Goal: Communication & Community: Answer question/provide support

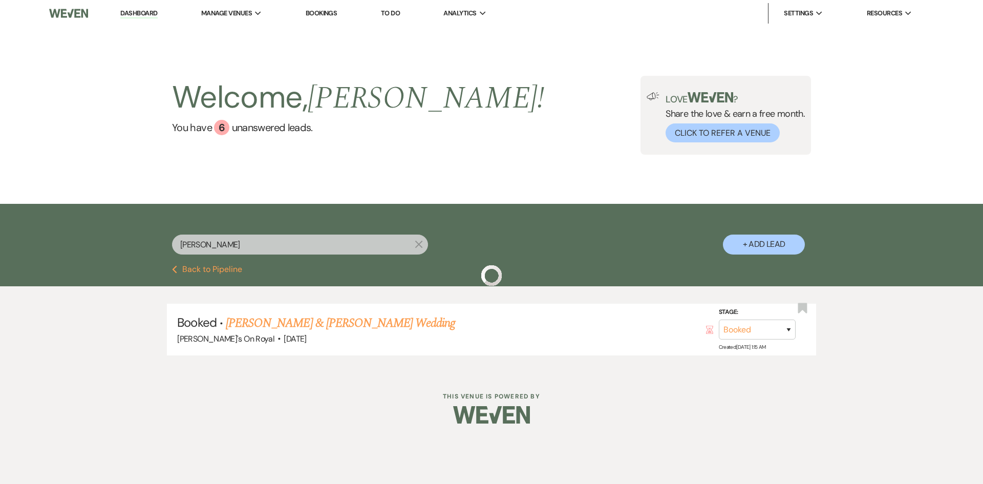
click at [231, 270] on button "Previous Back to Pipeline" at bounding box center [207, 269] width 70 height 8
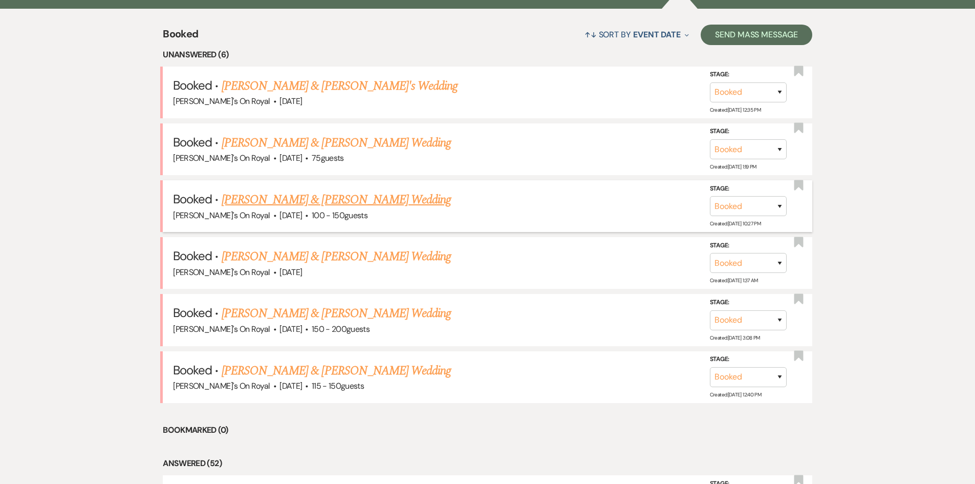
scroll to position [358, 0]
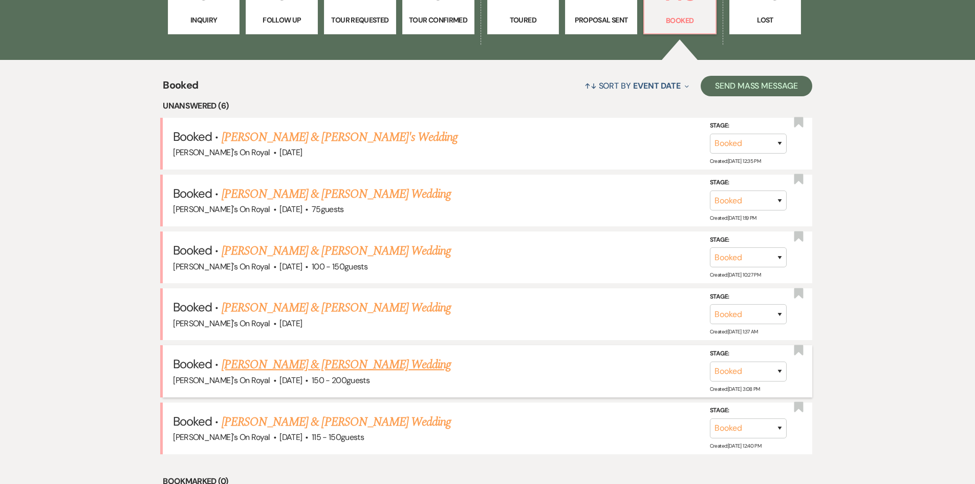
click at [322, 366] on link "[PERSON_NAME] & [PERSON_NAME] Wedding" at bounding box center [336, 364] width 229 height 18
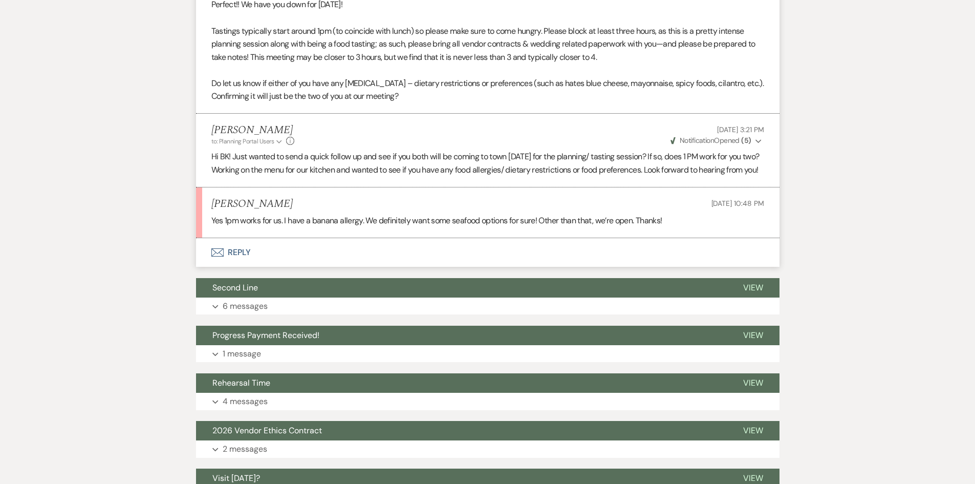
scroll to position [768, 0]
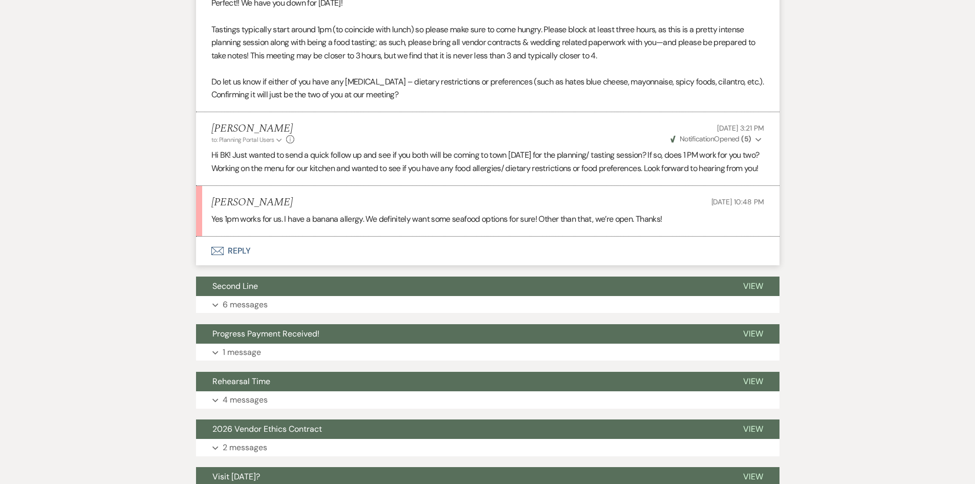
click at [235, 263] on button "Envelope Reply" at bounding box center [487, 250] width 583 height 29
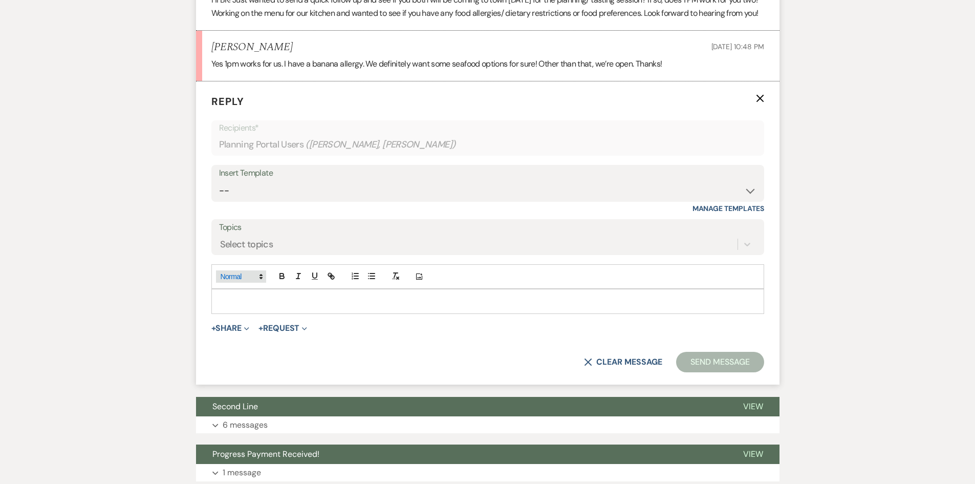
scroll to position [927, 0]
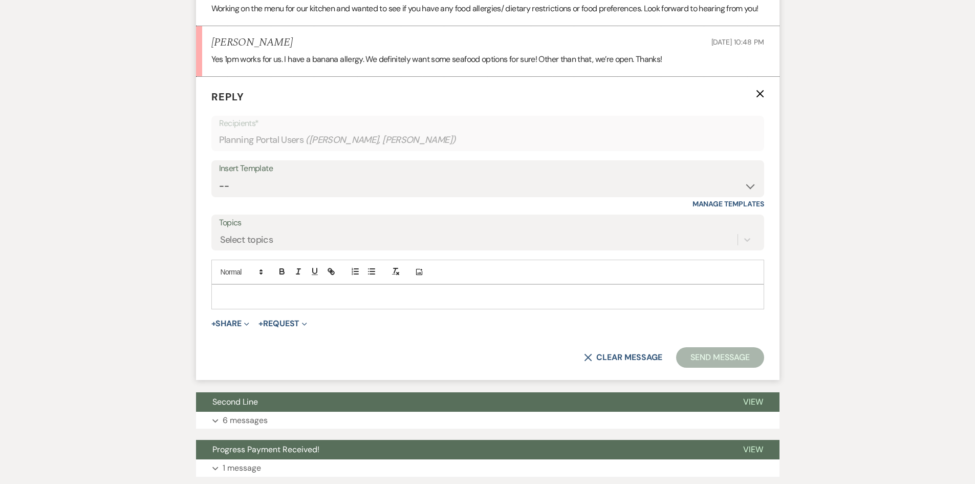
click at [289, 302] on p at bounding box center [488, 296] width 536 height 11
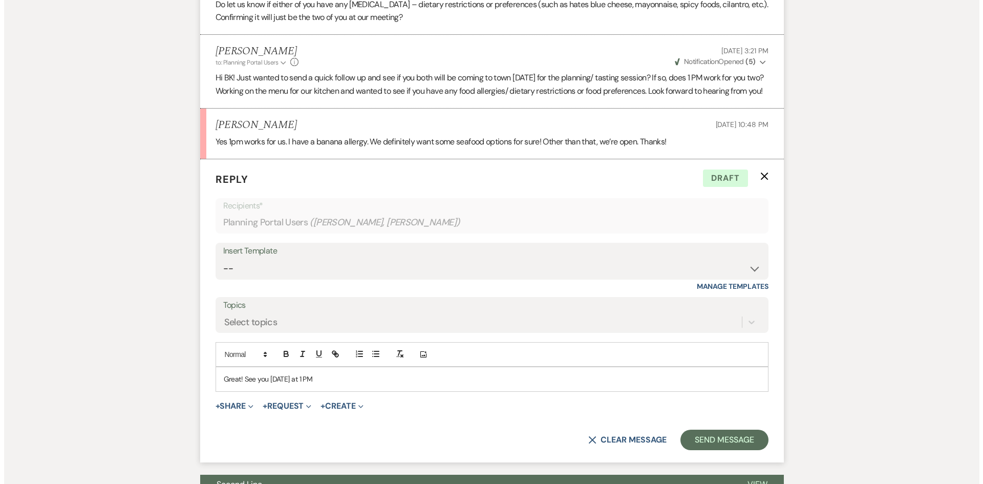
scroll to position [978, 0]
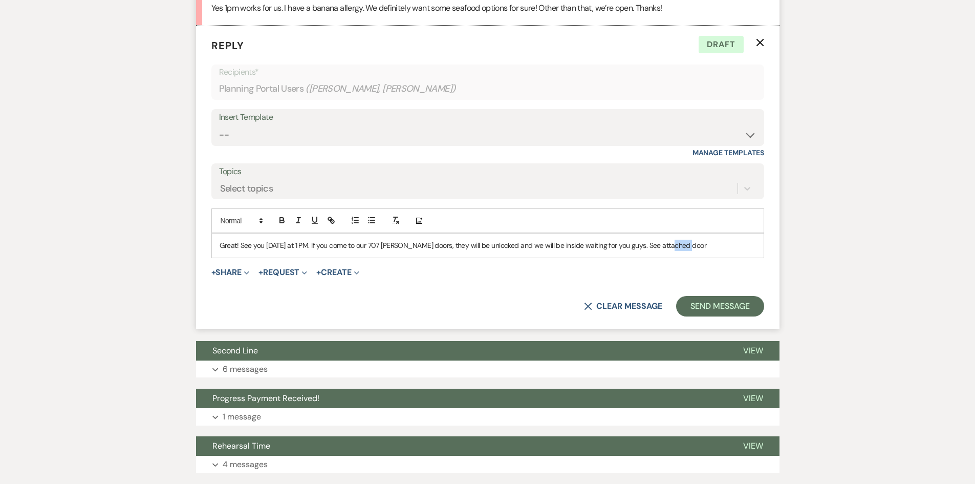
drag, startPoint x: 695, startPoint y: 260, endPoint x: 663, endPoint y: 260, distance: 32.8
click at [663, 251] on p "Great! See you [DATE] at 1 PM. If you come to our 707 [PERSON_NAME] doors, they…" at bounding box center [488, 244] width 536 height 11
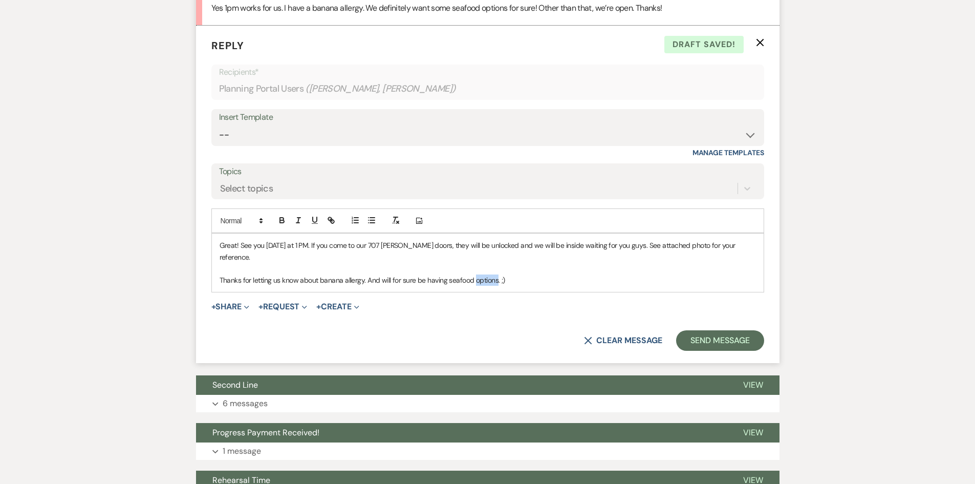
drag, startPoint x: 496, startPoint y: 285, endPoint x: 472, endPoint y: 282, distance: 23.6
click at [472, 282] on p "Thanks for letting us know about banana allergy. And will for sure be having se…" at bounding box center [488, 279] width 536 height 11
click at [601, 283] on p "Thanks for letting us know about banana allergy. And will for sure be having se…" at bounding box center [488, 279] width 536 height 11
click at [228, 307] on button "+ Share Expand" at bounding box center [230, 306] width 38 height 8
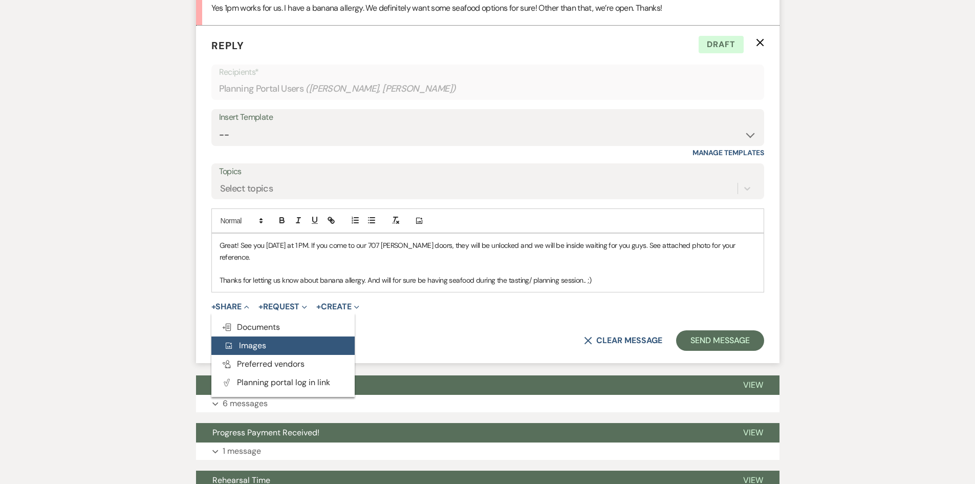
click at [241, 344] on span "Add Photo Images" at bounding box center [245, 345] width 42 height 11
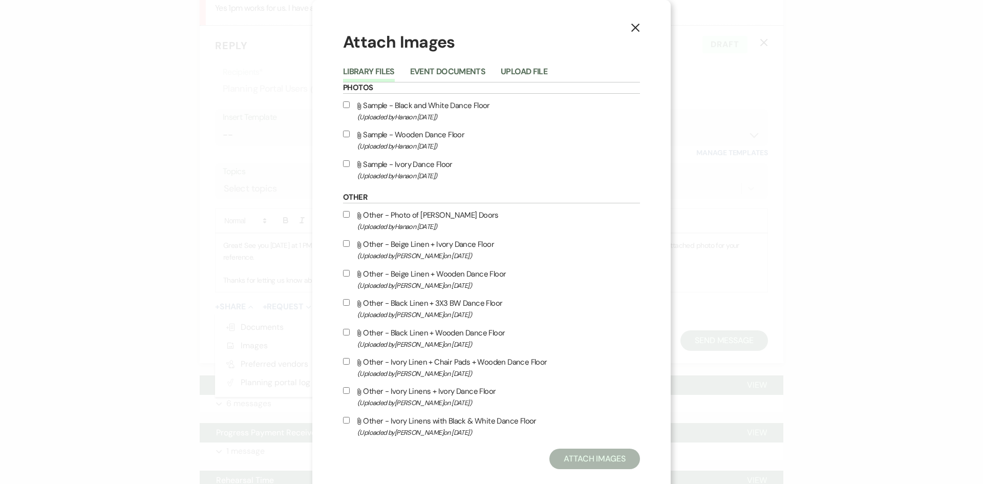
click at [350, 216] on label "Attach File Other - Photo of [PERSON_NAME] Doors (Uploaded by [PERSON_NAME] on …" at bounding box center [491, 220] width 297 height 24
click at [350, 216] on input "Attach File Other - Photo of [PERSON_NAME] Doors (Uploaded by [PERSON_NAME] on …" at bounding box center [346, 214] width 7 height 7
checkbox input "true"
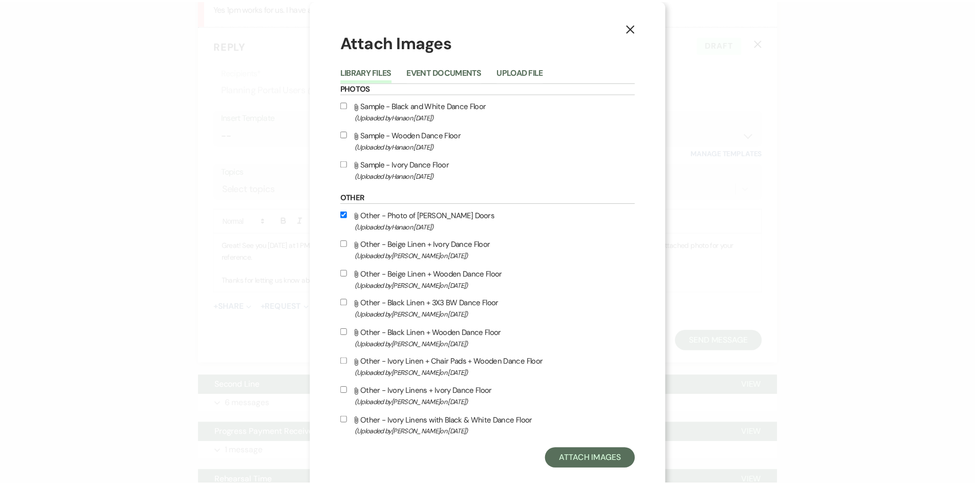
scroll to position [16, 0]
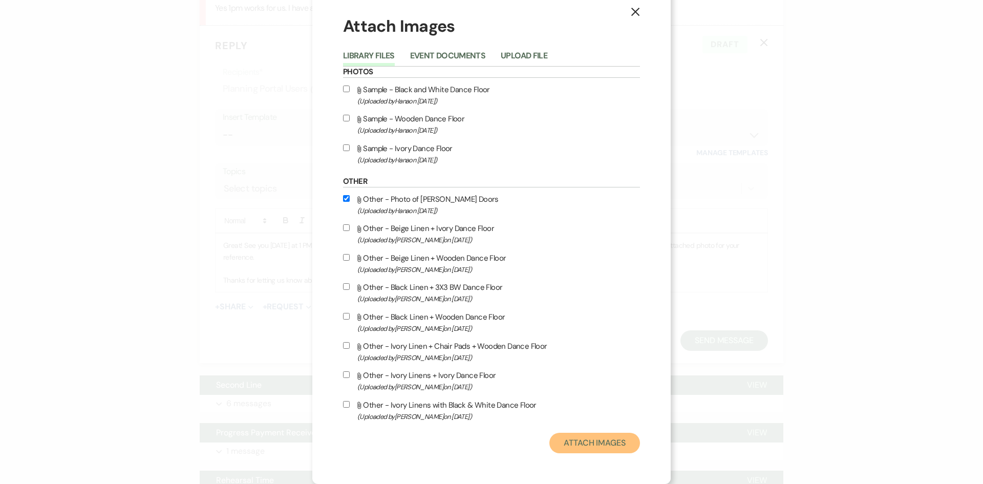
click at [602, 441] on button "Attach Images" at bounding box center [594, 442] width 91 height 20
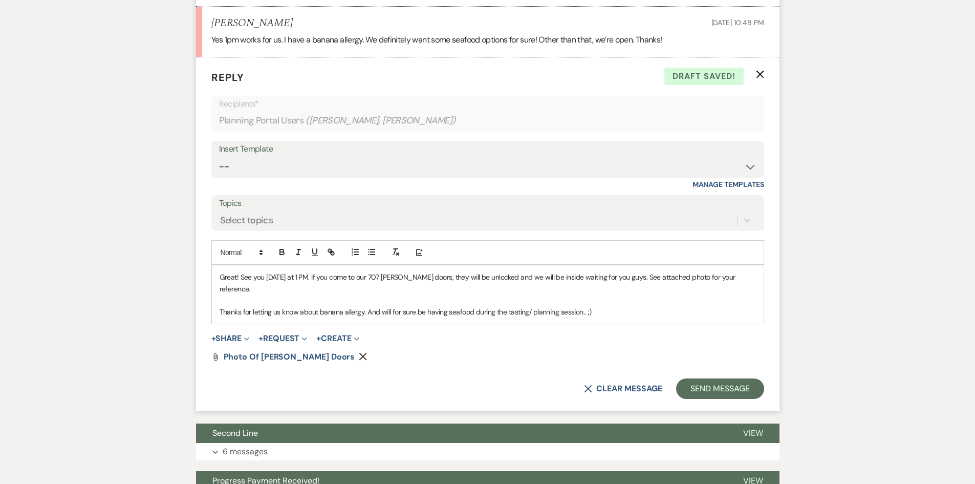
scroll to position [927, 0]
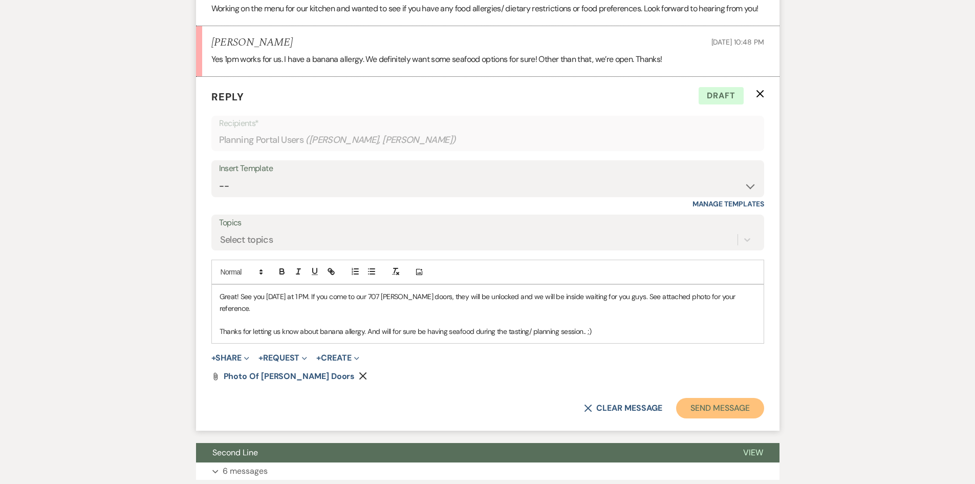
click at [702, 407] on button "Send Message" at bounding box center [720, 408] width 88 height 20
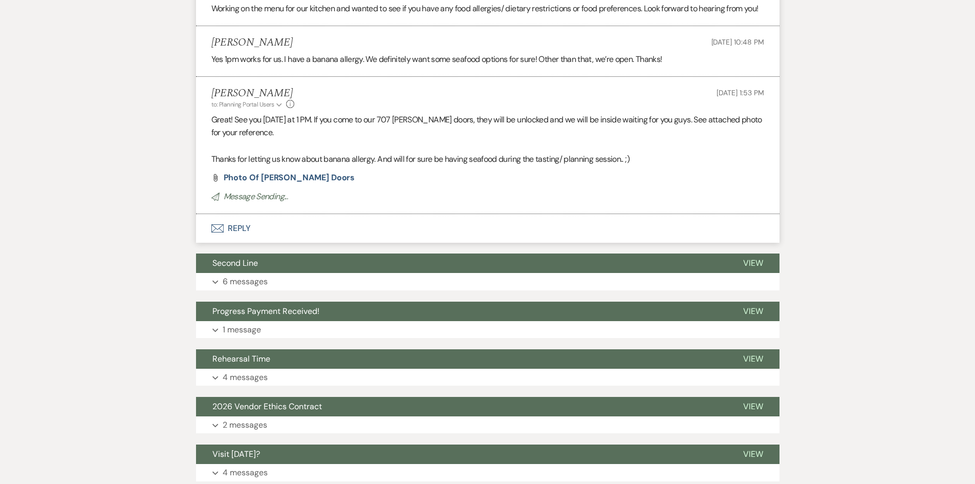
scroll to position [876, 0]
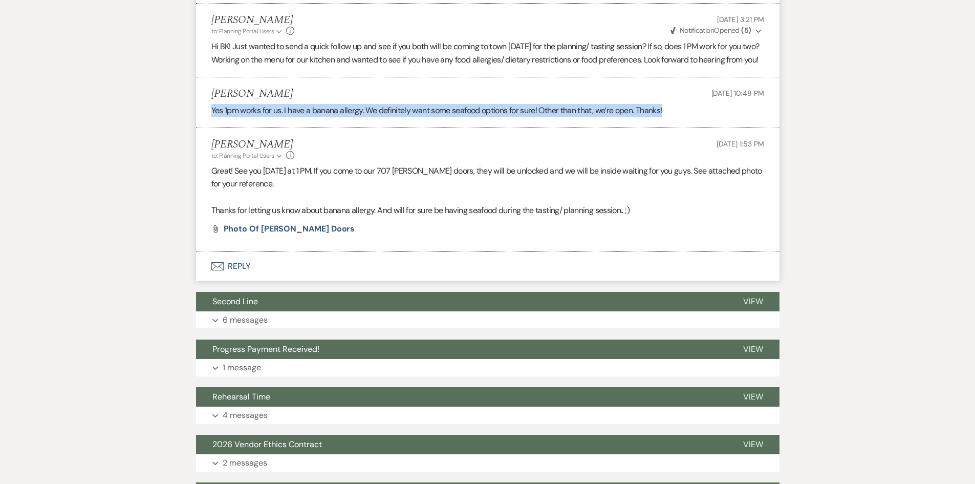
drag, startPoint x: 684, startPoint y: 127, endPoint x: 209, endPoint y: 125, distance: 474.4
click at [209, 125] on li "[PERSON_NAME] [DATE] 10:48 PM Yes 1pm works for us. I have a banana allergy. We…" at bounding box center [487, 102] width 583 height 51
copy p "Yes 1pm works for us. I have a banana allergy. We definitely want some seafood …"
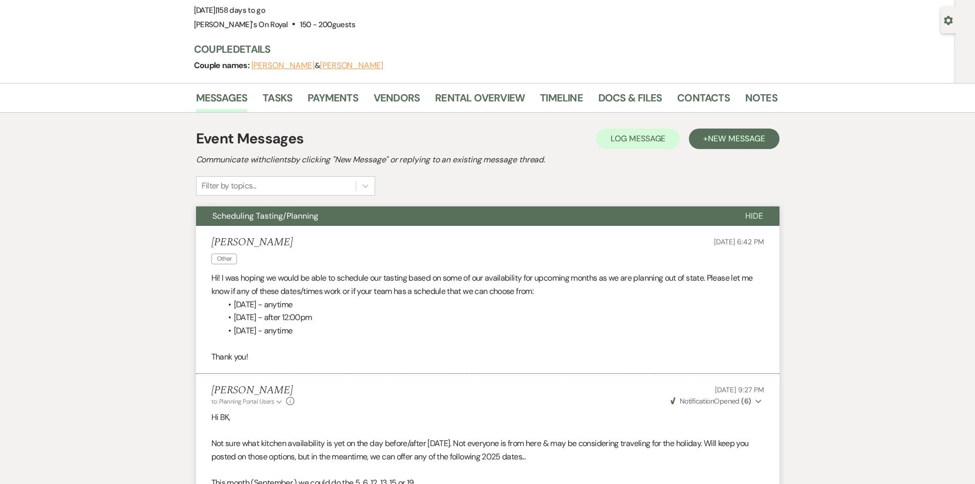
scroll to position [6, 0]
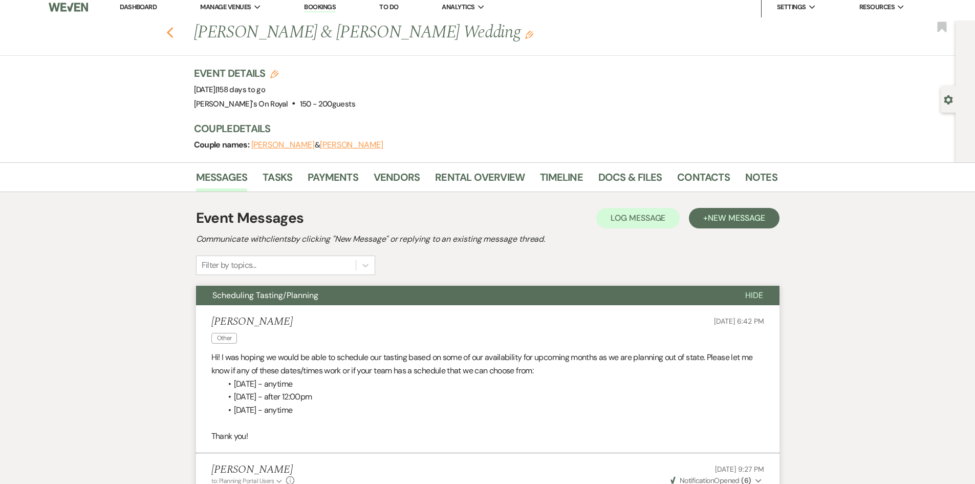
click at [174, 35] on icon "Previous" at bounding box center [170, 33] width 8 height 12
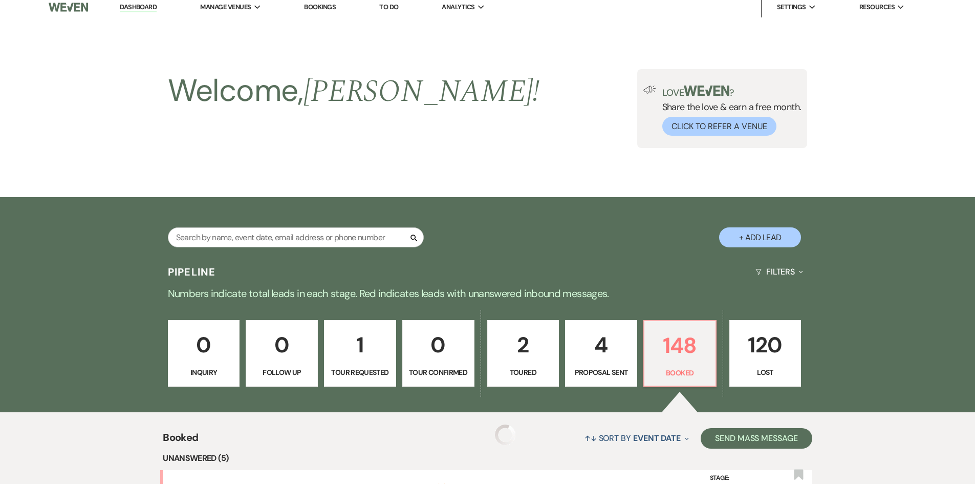
scroll to position [358, 0]
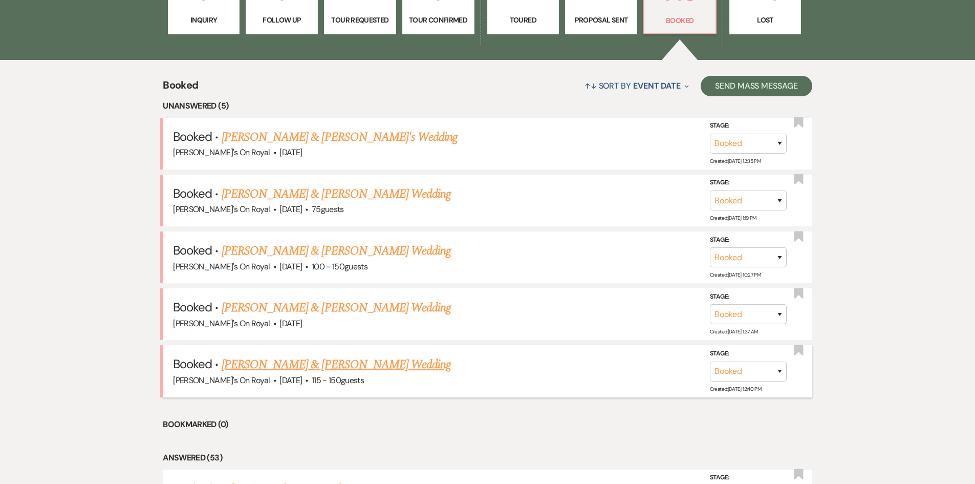
click at [376, 366] on link "[PERSON_NAME] & [PERSON_NAME] Wedding" at bounding box center [336, 364] width 229 height 18
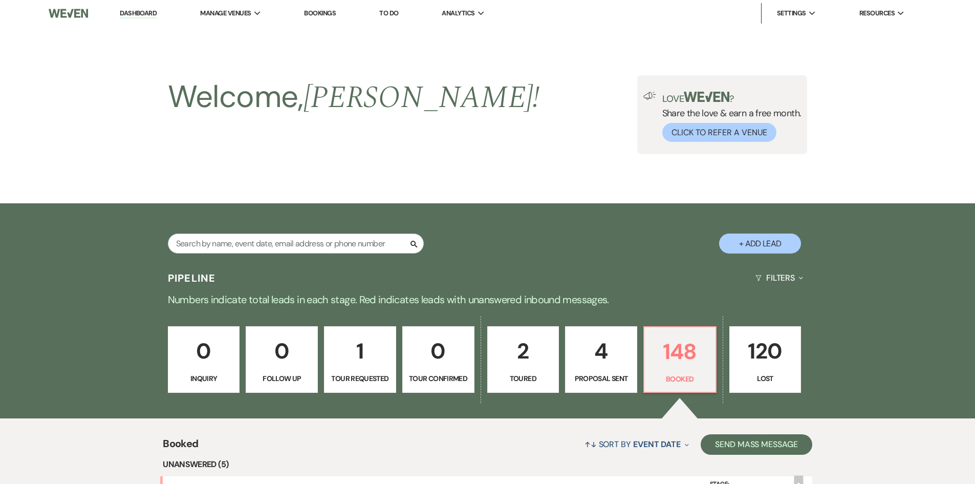
scroll to position [358, 0]
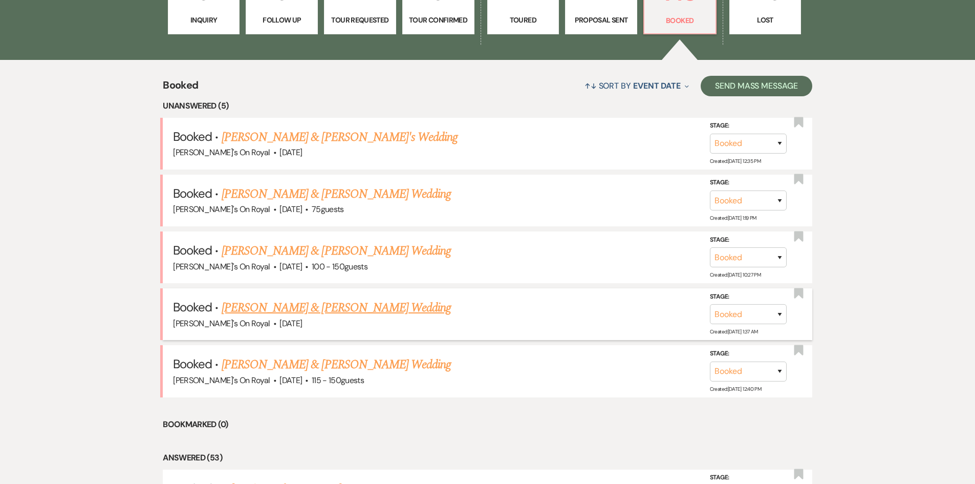
click at [287, 307] on link "[PERSON_NAME] & [PERSON_NAME] Wedding" at bounding box center [336, 307] width 229 height 18
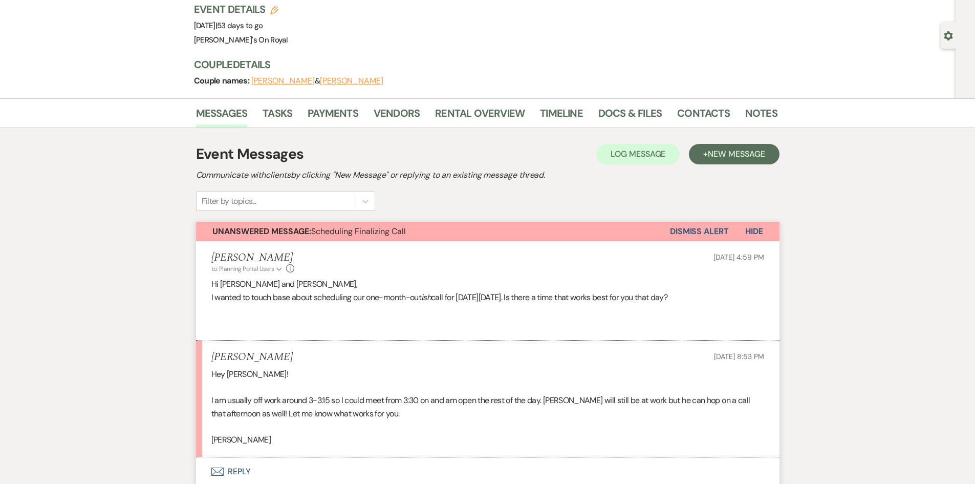
scroll to position [205, 0]
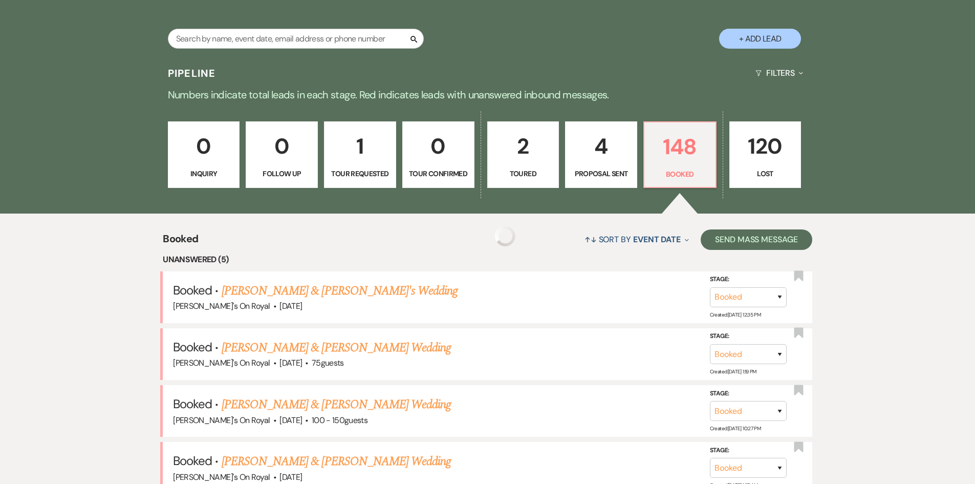
scroll to position [358, 0]
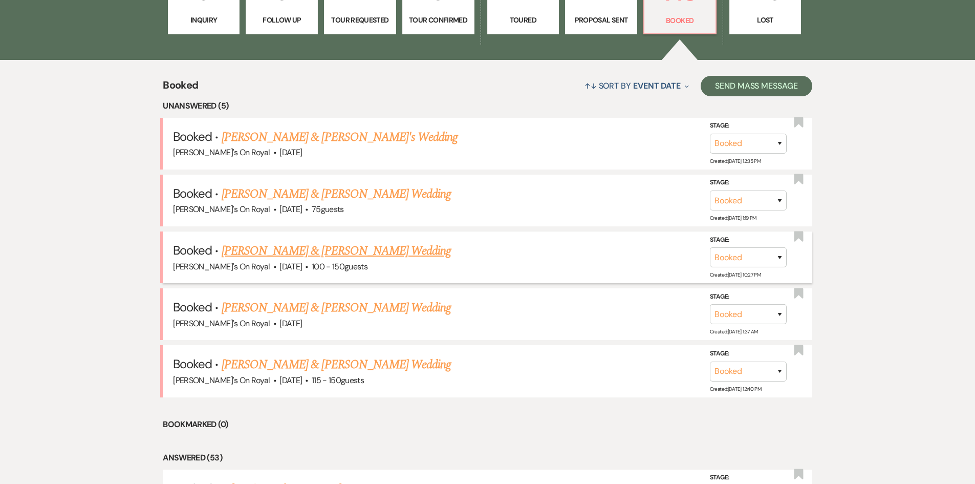
click at [285, 251] on link "[PERSON_NAME] & [PERSON_NAME] Wedding" at bounding box center [336, 251] width 229 height 18
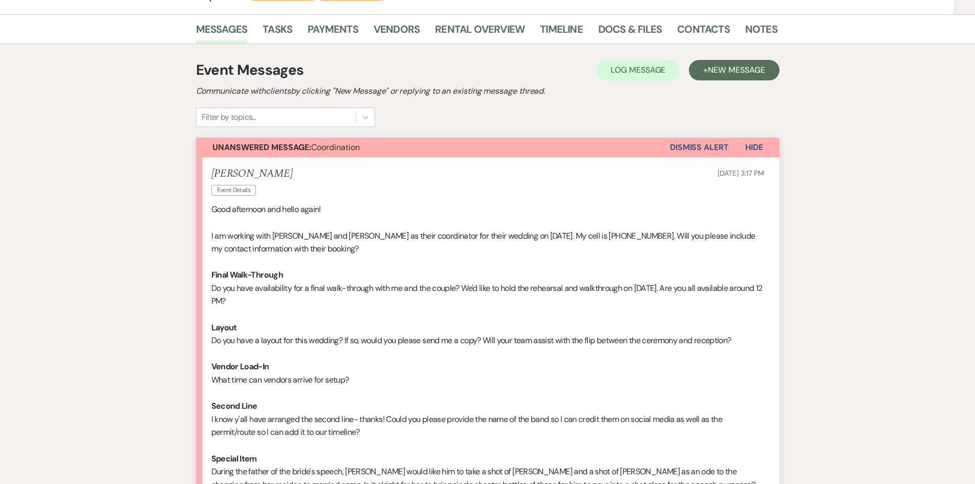
scroll to position [154, 0]
